Goal: Task Accomplishment & Management: Use online tool/utility

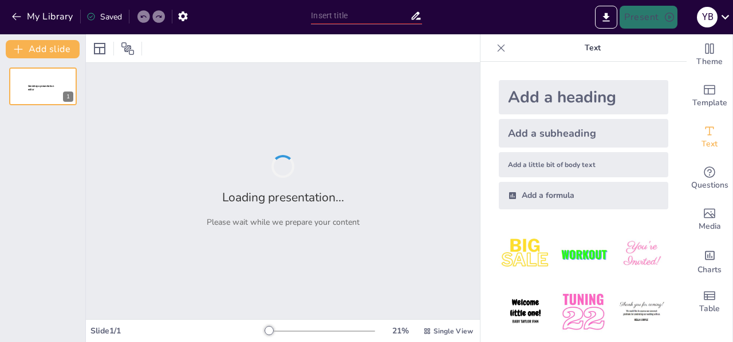
type input "[PERSON_NAME] : Un héros de la Résistance française"
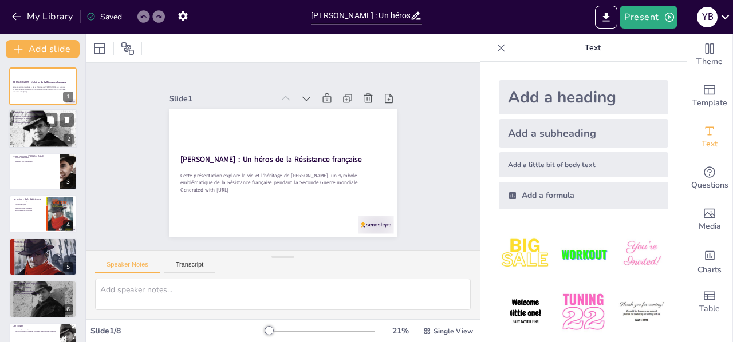
click at [52, 132] on div at bounding box center [43, 129] width 78 height 39
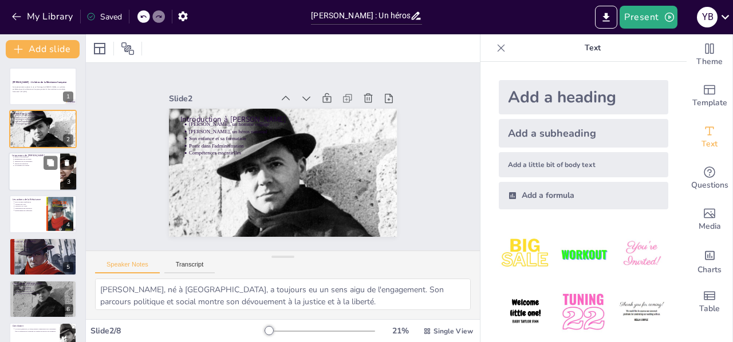
click at [49, 173] on div at bounding box center [43, 171] width 69 height 39
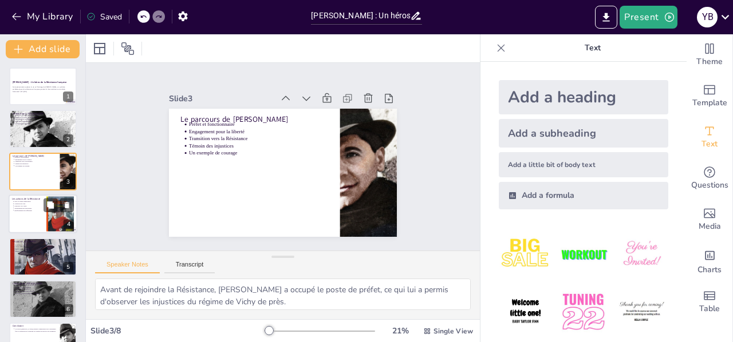
click at [35, 218] on div at bounding box center [43, 214] width 69 height 39
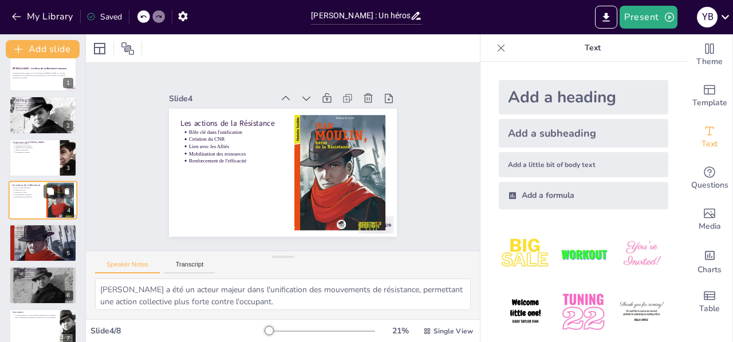
scroll to position [70, 0]
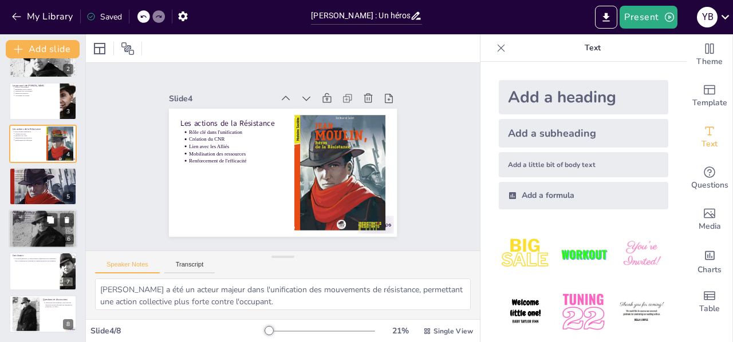
click at [47, 232] on div at bounding box center [43, 229] width 69 height 46
type textarea "Jean Moulin est reconnu comme un héros national, symbolisant le courage et la d…"
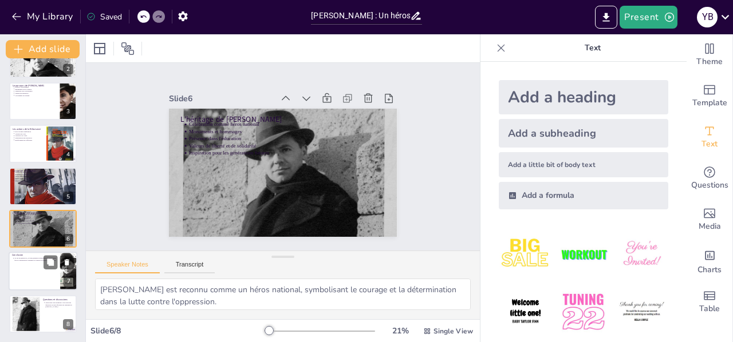
click at [38, 258] on p "La vie de [PERSON_NAME] rappelle l'importance de la résistance face à l'oppress…" at bounding box center [35, 260] width 42 height 5
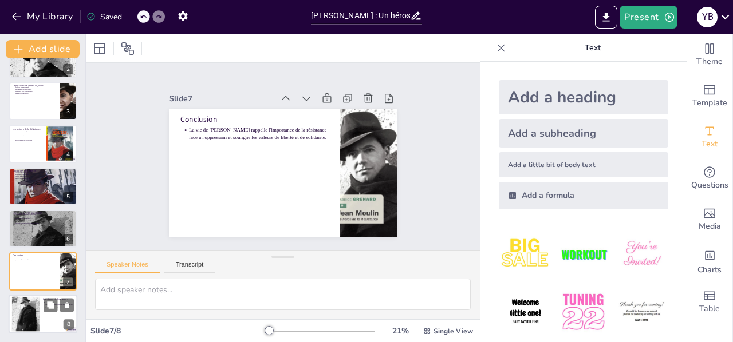
click at [29, 315] on div at bounding box center [25, 314] width 35 height 35
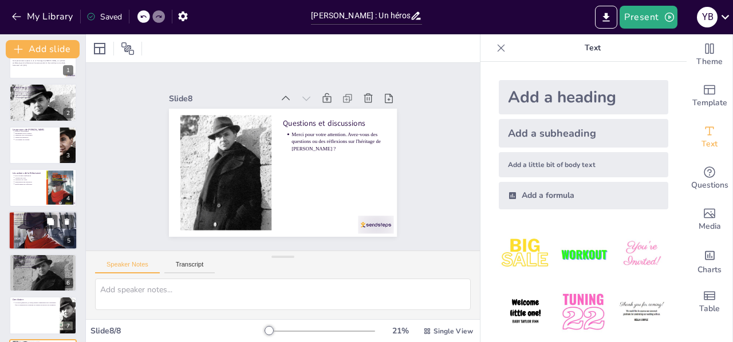
scroll to position [0, 0]
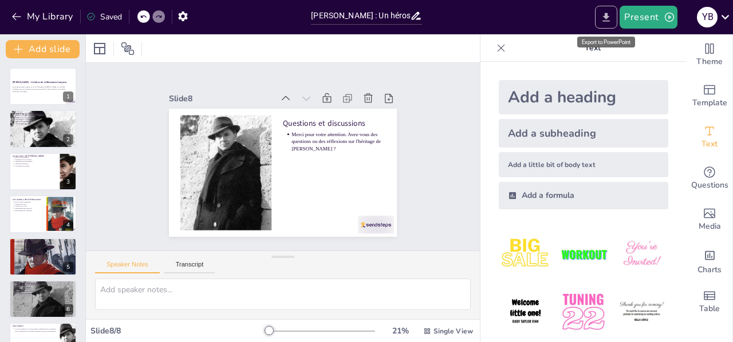
click at [602, 21] on icon "Export to PowerPoint" at bounding box center [606, 17] width 12 height 12
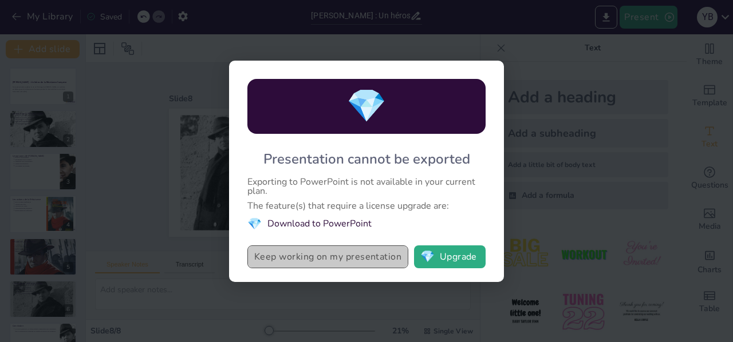
click at [347, 257] on button "Keep working on my presentation" at bounding box center [327, 257] width 161 height 23
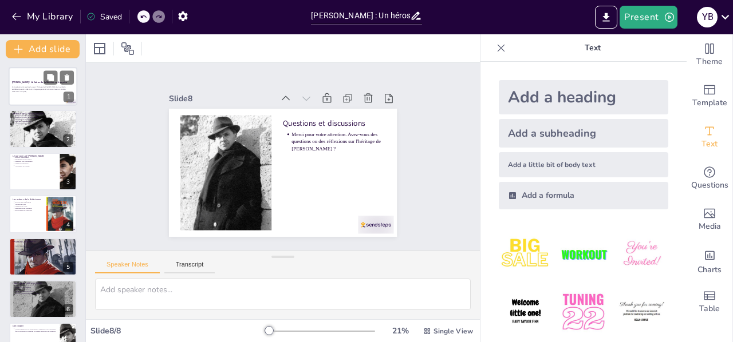
click at [16, 92] on p "Generated with [URL]" at bounding box center [43, 91] width 62 height 2
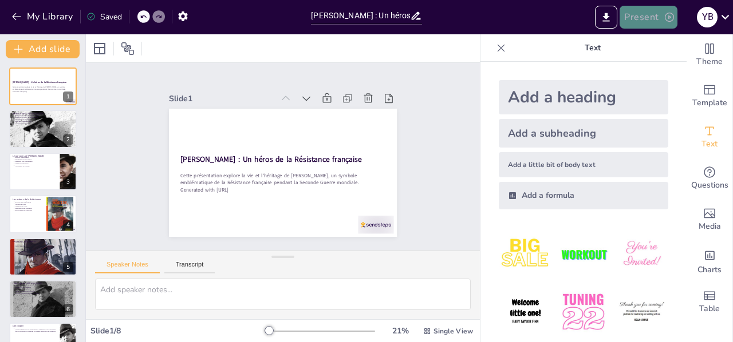
click at [661, 17] on button "Present" at bounding box center [647, 17] width 57 height 23
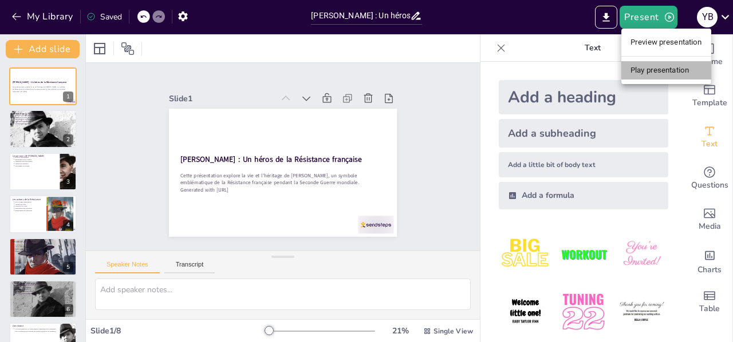
click at [663, 66] on li "Play presentation" at bounding box center [666, 70] width 90 height 18
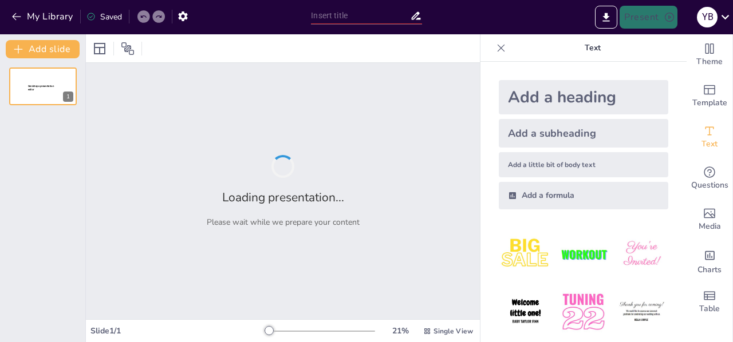
type input "[PERSON_NAME] : Un héros de la Résistance française"
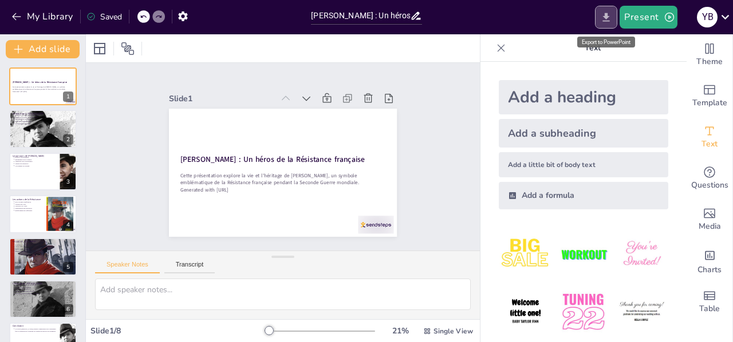
click at [606, 17] on icon "Export to PowerPoint" at bounding box center [606, 17] width 12 height 12
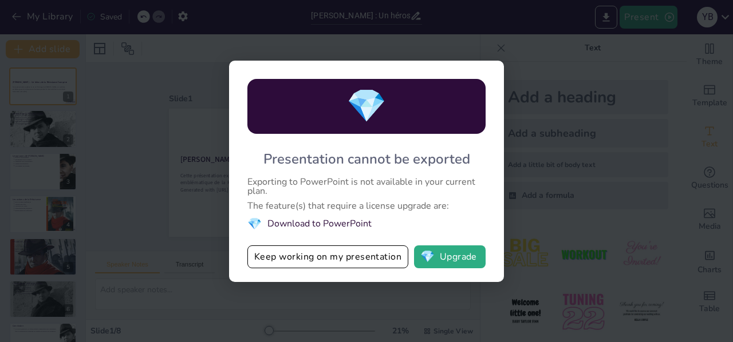
drag, startPoint x: 264, startPoint y: 203, endPoint x: 393, endPoint y: 209, distance: 128.9
click at [393, 209] on div "The feature(s) that require a license upgrade are:" at bounding box center [366, 205] width 238 height 9
